Goal: Task Accomplishment & Management: Manage account settings

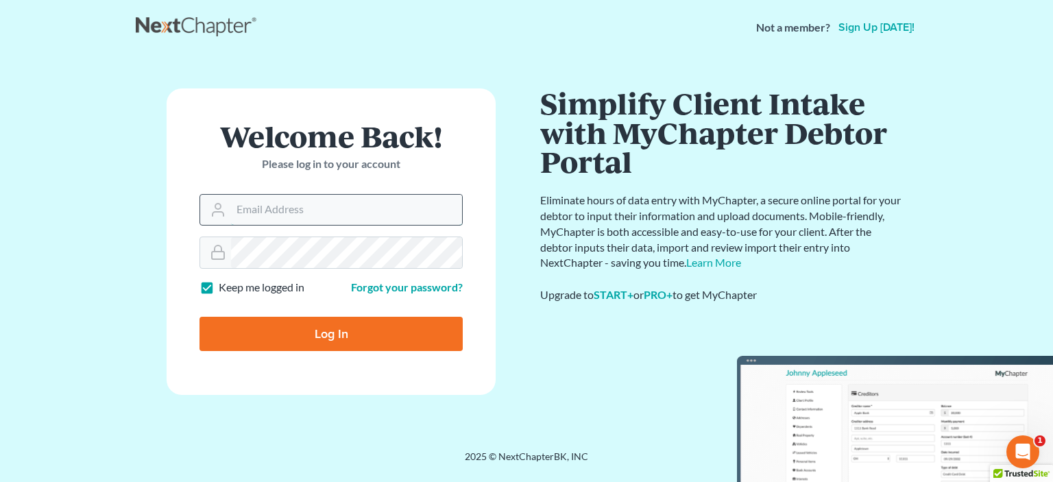
click at [295, 212] on input "Email Address" at bounding box center [346, 210] width 231 height 30
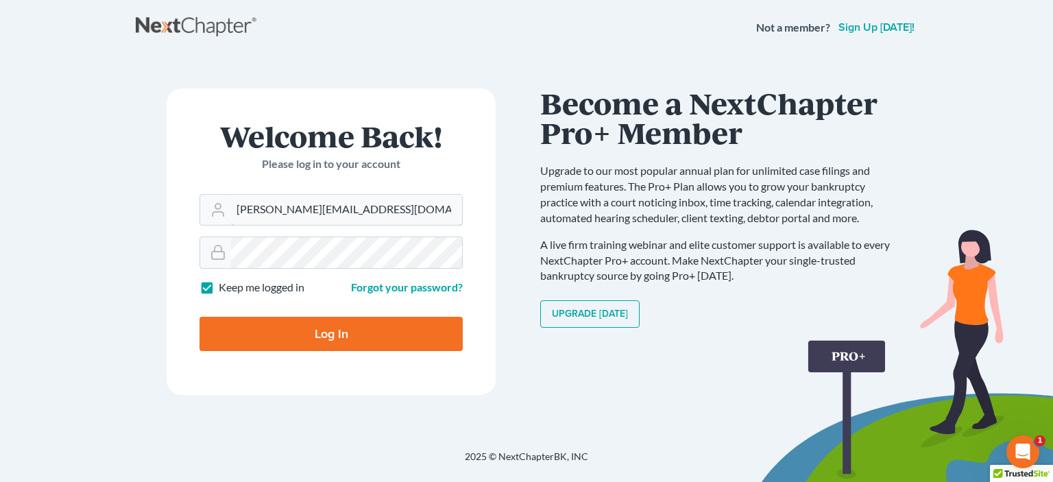
type input "Laura@mcgarraganlaw.com"
click at [308, 340] on input "Log In" at bounding box center [330, 334] width 263 height 34
type input "Thinking..."
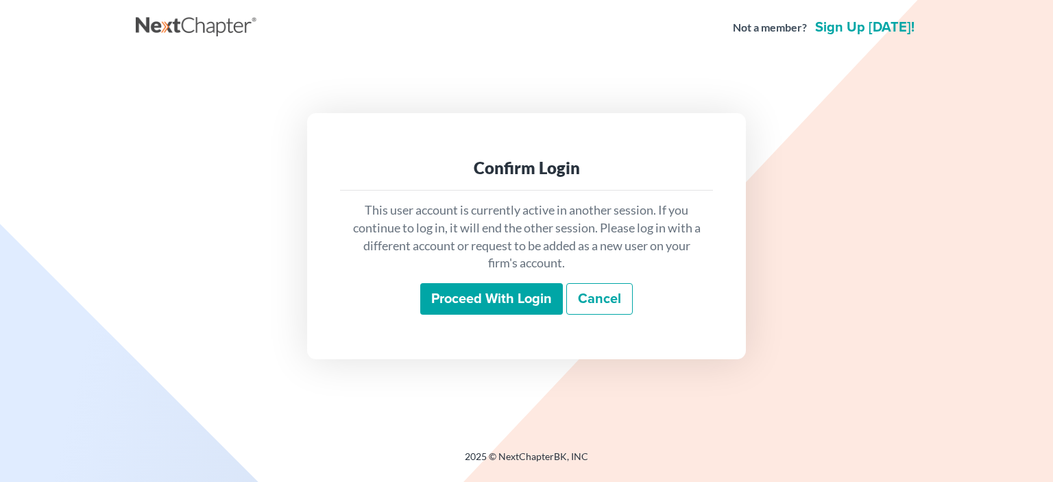
click at [518, 303] on input "Proceed with login" at bounding box center [491, 299] width 143 height 32
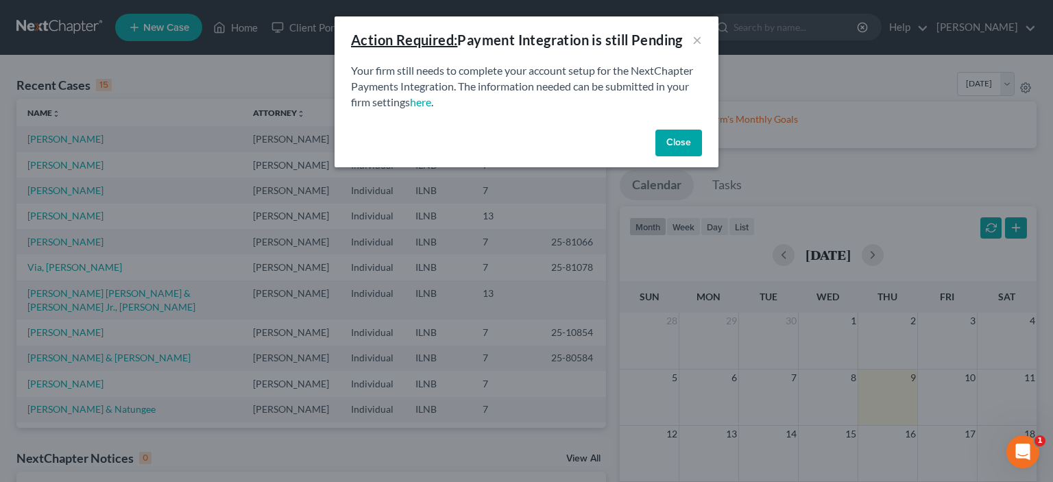
click at [672, 141] on button "Close" at bounding box center [678, 143] width 47 height 27
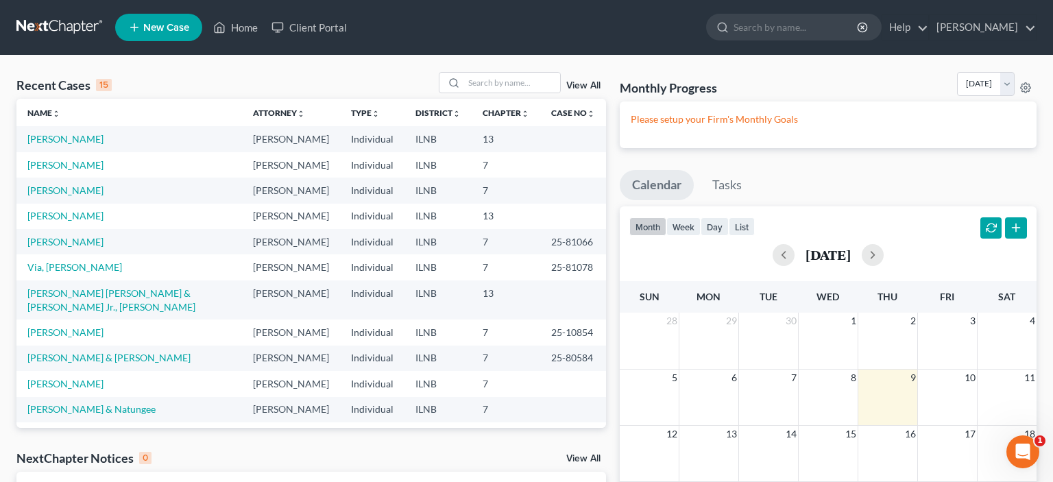
drag, startPoint x: 156, startPoint y: 141, endPoint x: 108, endPoint y: 138, distance: 47.4
click at [108, 138] on td "[PERSON_NAME]" at bounding box center [129, 138] width 226 height 25
click at [87, 140] on link "[PERSON_NAME]" at bounding box center [65, 139] width 76 height 12
